Goal: Transaction & Acquisition: Obtain resource

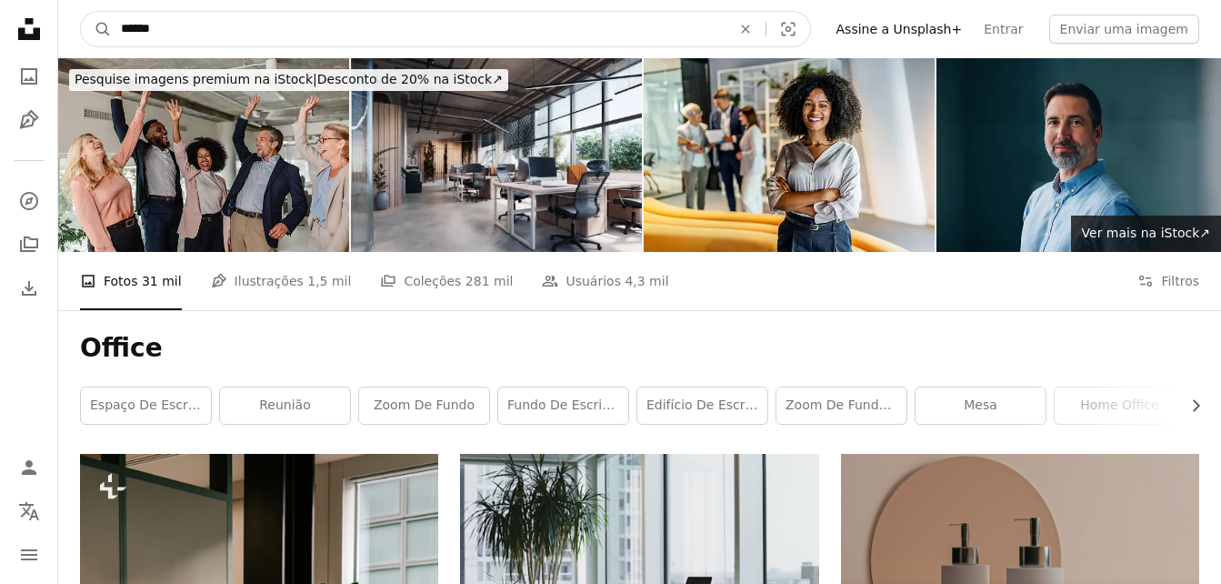
drag, startPoint x: 484, startPoint y: 29, endPoint x: 0, endPoint y: 25, distance: 484.5
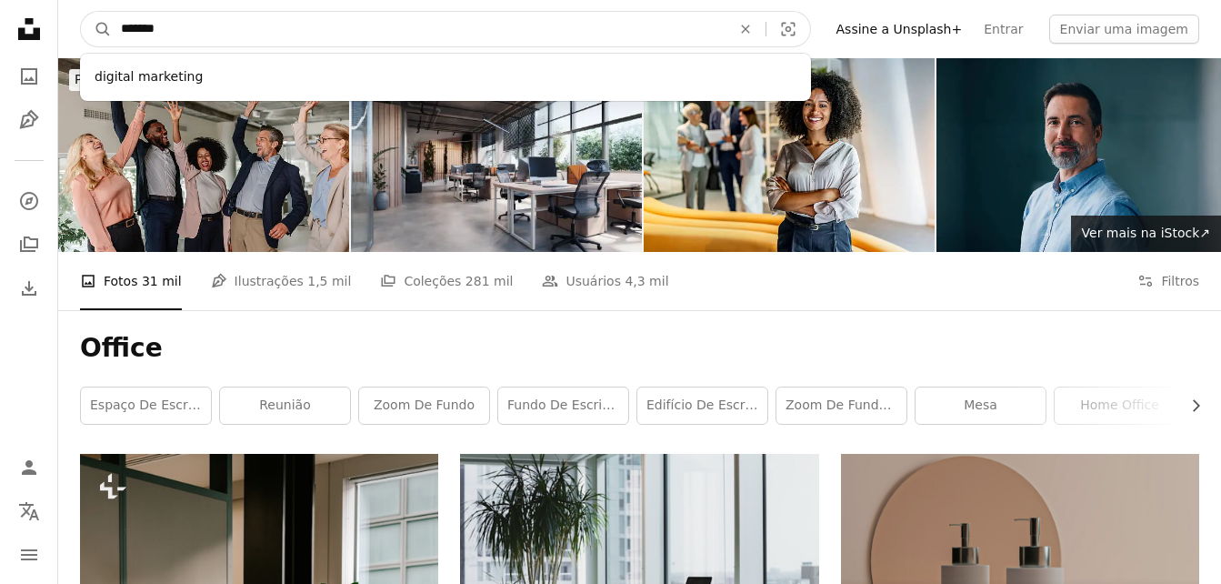
drag, startPoint x: 176, startPoint y: 27, endPoint x: 8, endPoint y: 12, distance: 168.9
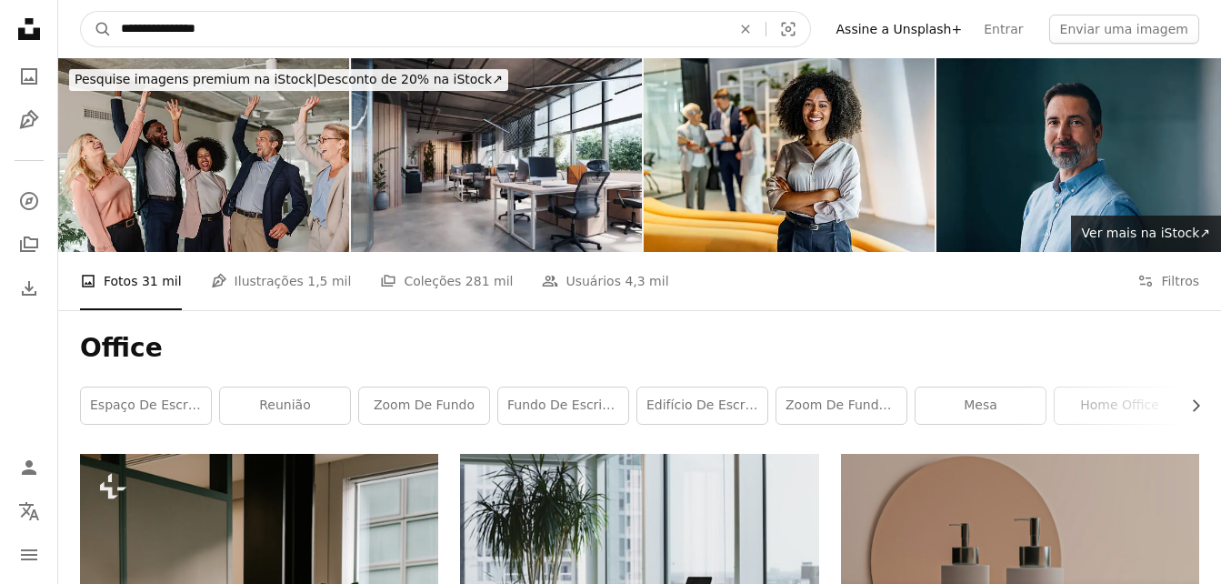
type input "**********"
click at [81, 12] on button "A magnifying glass" at bounding box center [96, 29] width 31 height 35
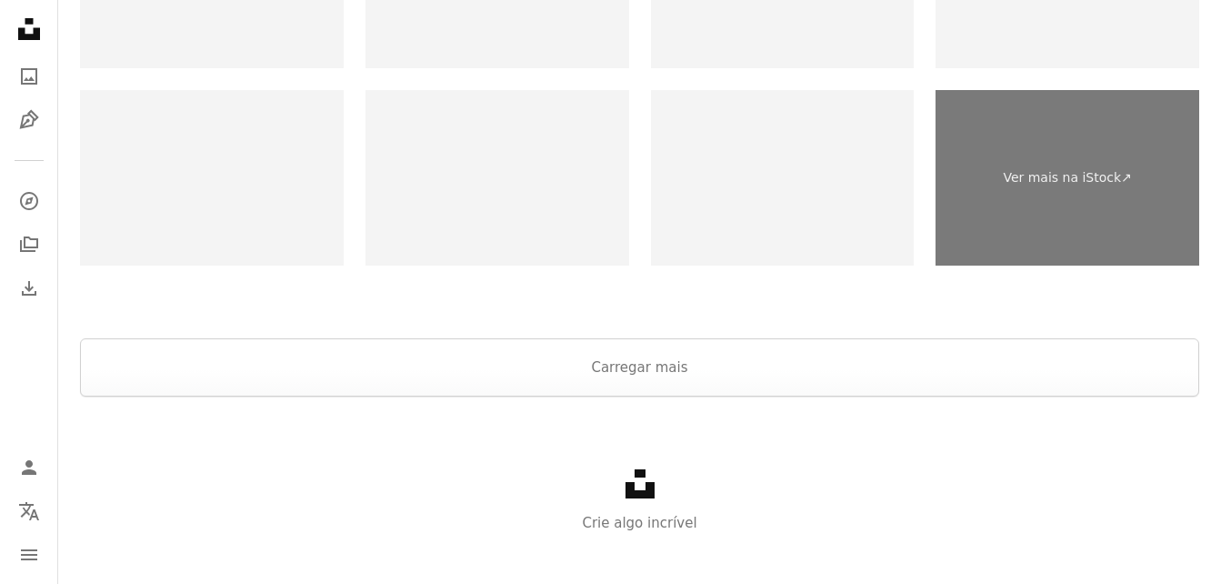
scroll to position [2964, 0]
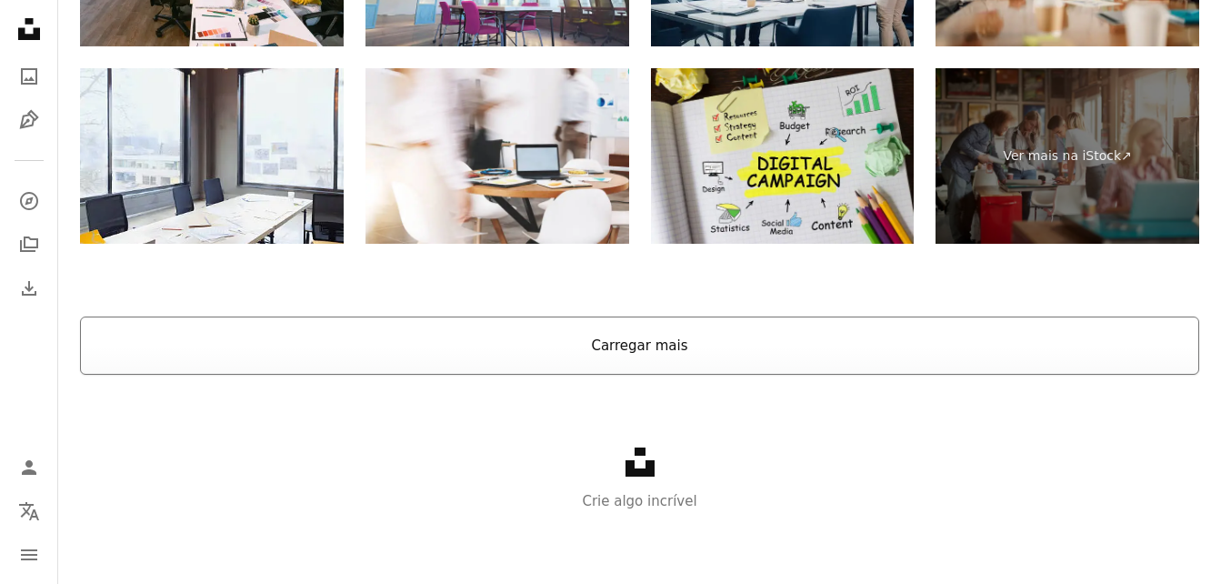
click at [774, 357] on button "Carregar mais" at bounding box center [639, 345] width 1119 height 58
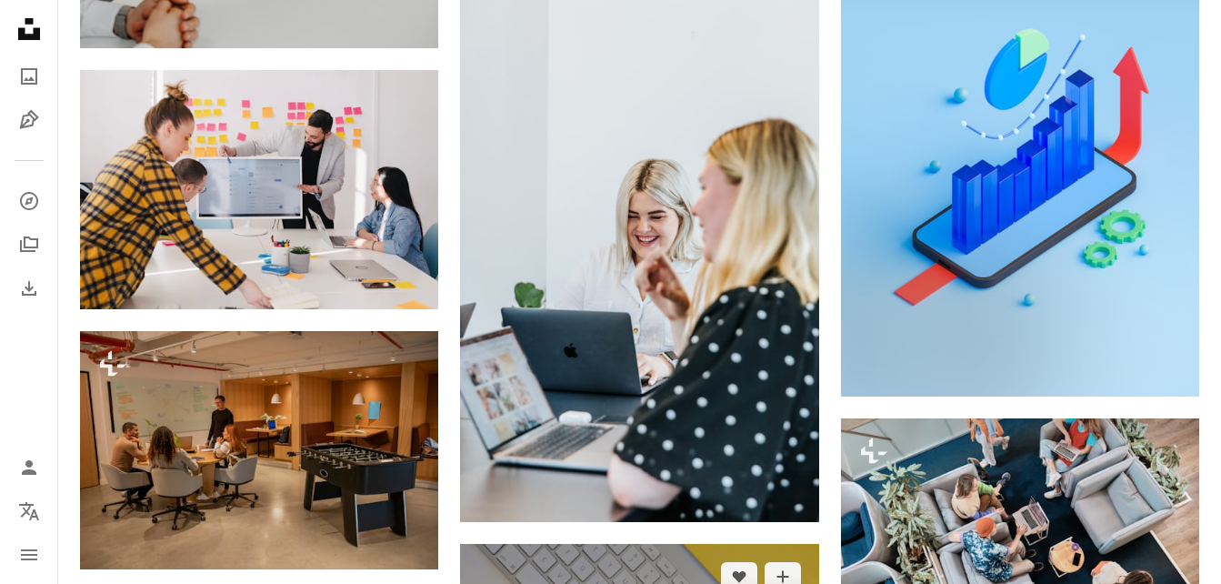
scroll to position [7781, 0]
